Goal: Information Seeking & Learning: Learn about a topic

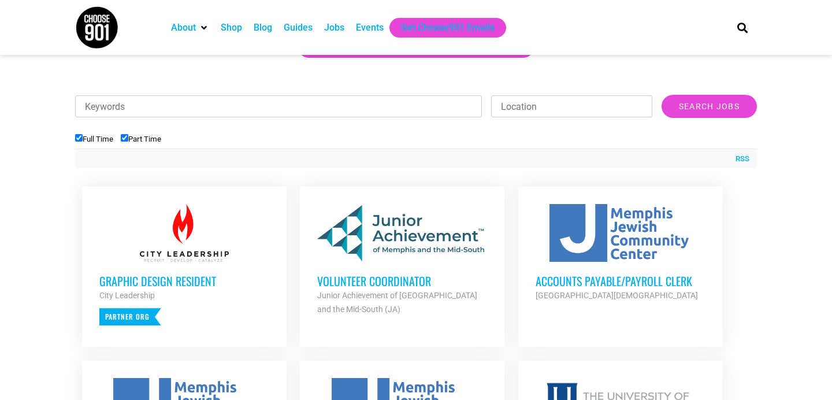
scroll to position [344, 0]
click at [132, 137] on label "Part Time" at bounding box center [141, 138] width 40 height 9
click at [128, 137] on input "Part Time" at bounding box center [125, 137] width 8 height 8
checkbox input "false"
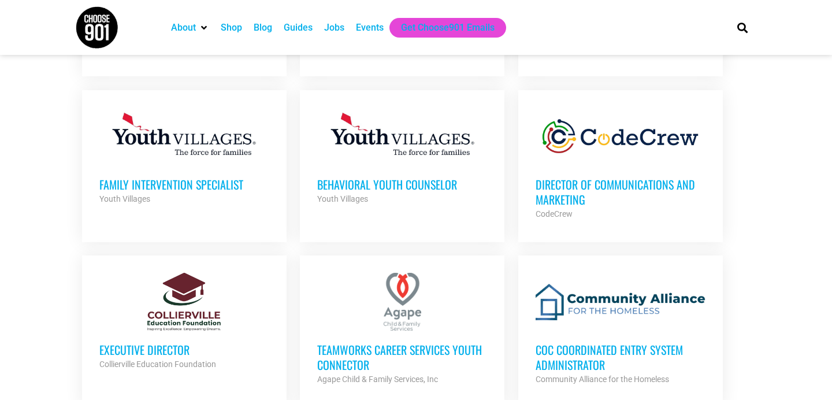
scroll to position [591, 0]
click at [70, 277] on div "Looking to make career moves in Memphis? From tech to teaching, medical and mor…" at bounding box center [415, 389] width 693 height 1454
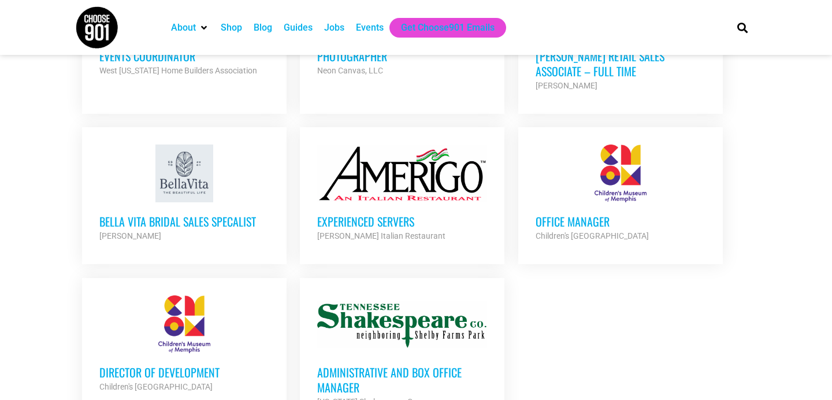
scroll to position [1234, 0]
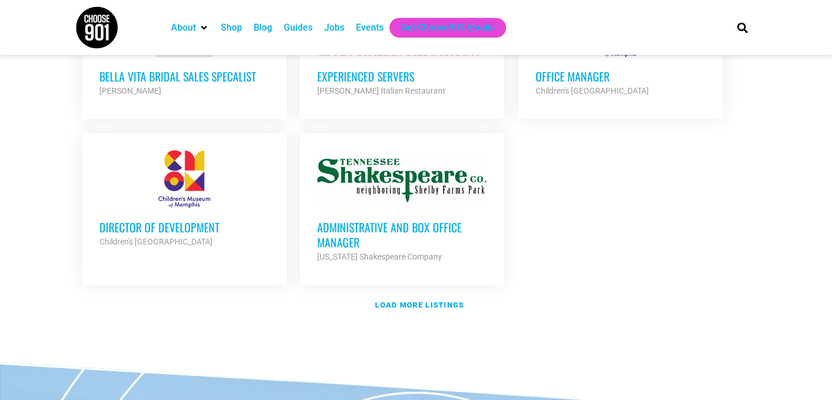
scroll to position [1376, 0]
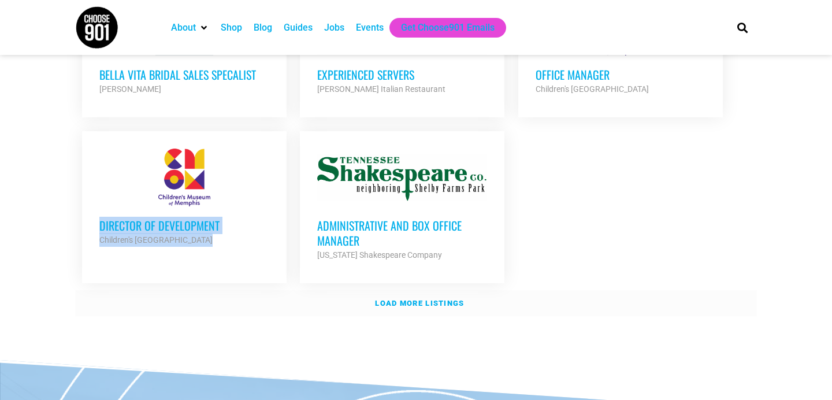
click at [409, 290] on link "Load more listings" at bounding box center [416, 303] width 682 height 27
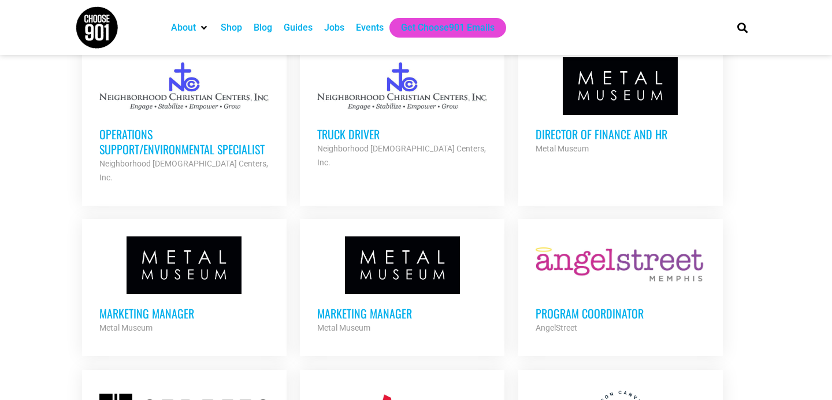
scroll to position [1797, 0]
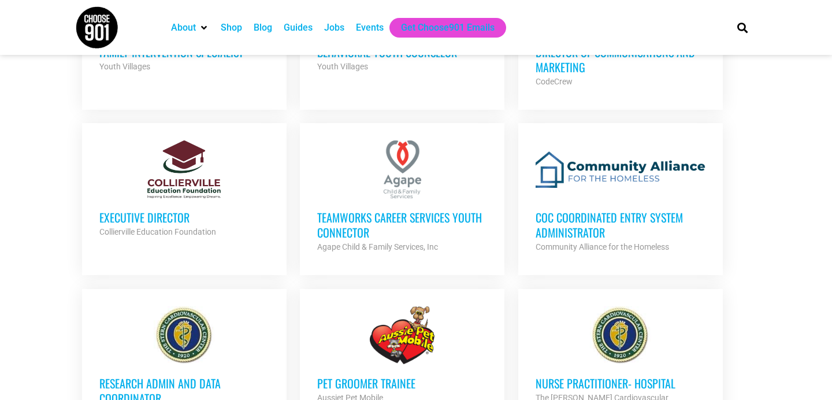
scroll to position [726, 0]
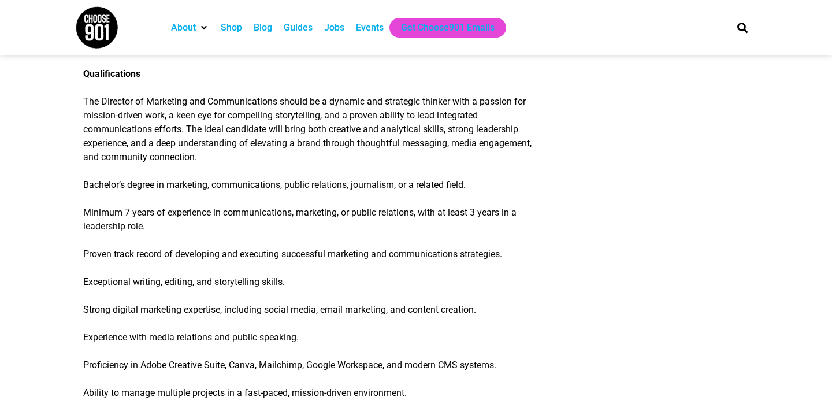
scroll to position [1246, 0]
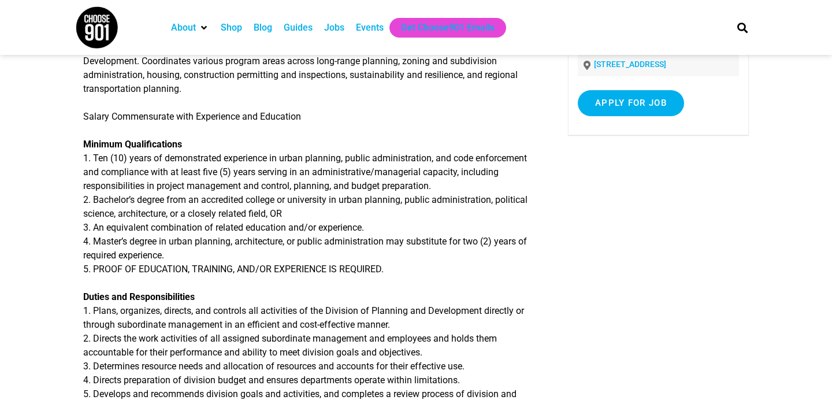
scroll to position [151, 0]
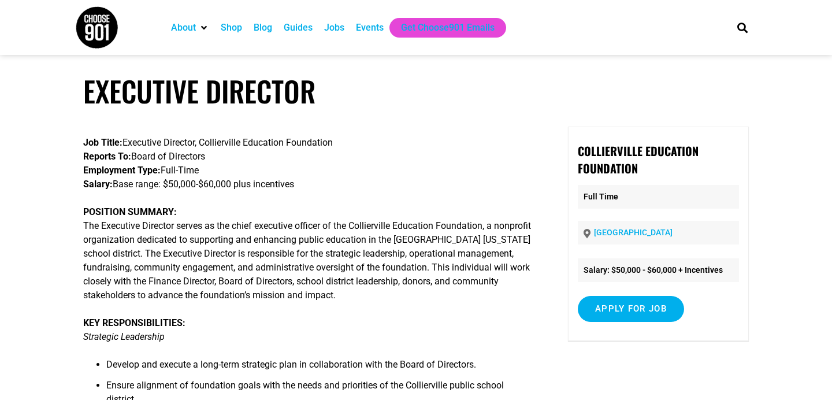
click at [389, 240] on p "POSITION SUMMARY: The Executive Director serves as the chief executive officer …" at bounding box center [308, 253] width 451 height 97
